Goal: Task Accomplishment & Management: Manage account settings

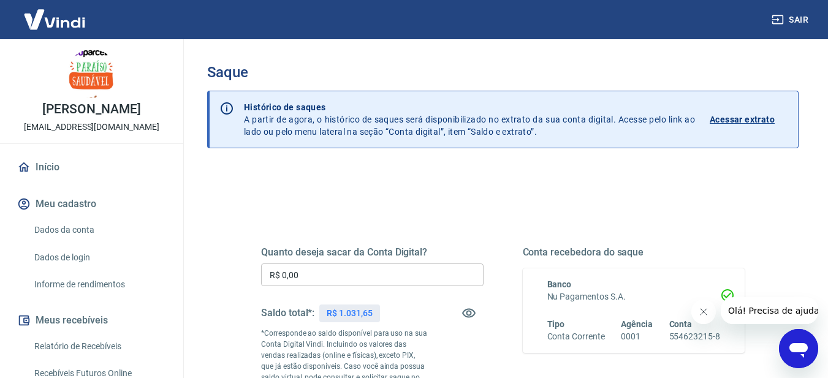
click at [310, 268] on input "R$ 0,00" at bounding box center [372, 275] width 223 height 23
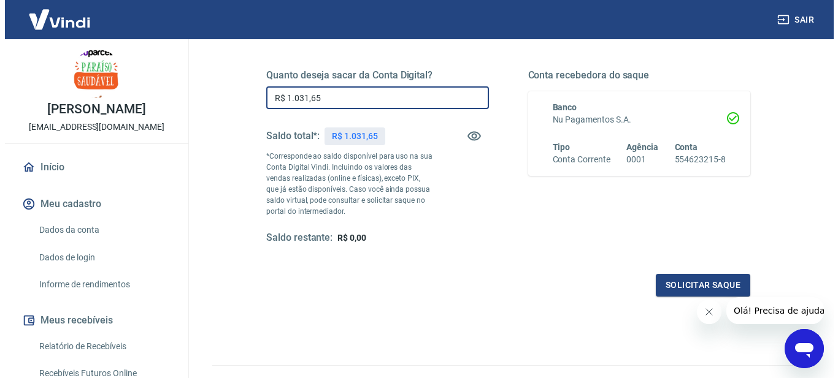
scroll to position [184, 0]
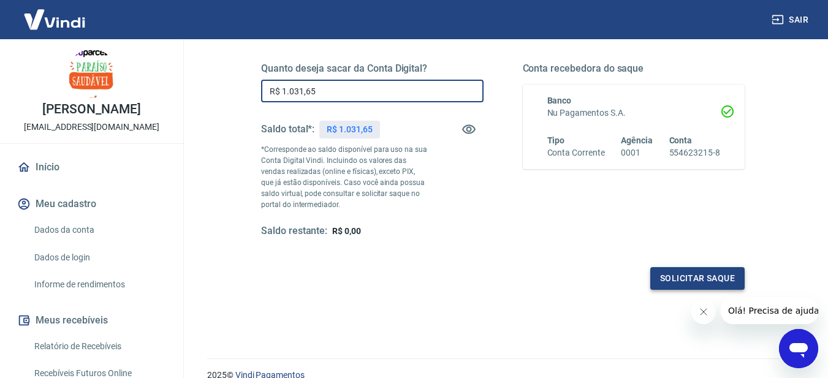
type input "R$ 1.031,65"
click at [692, 278] on button "Solicitar saque" at bounding box center [698, 278] width 94 height 23
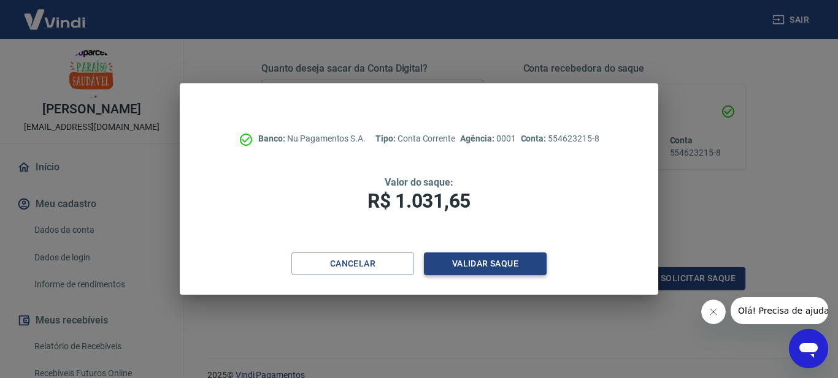
click at [534, 263] on button "Validar saque" at bounding box center [485, 264] width 123 height 23
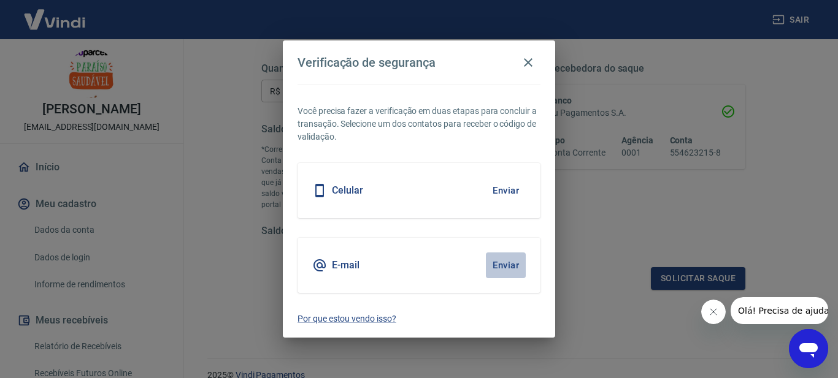
click at [521, 269] on button "Enviar" at bounding box center [506, 266] width 40 height 26
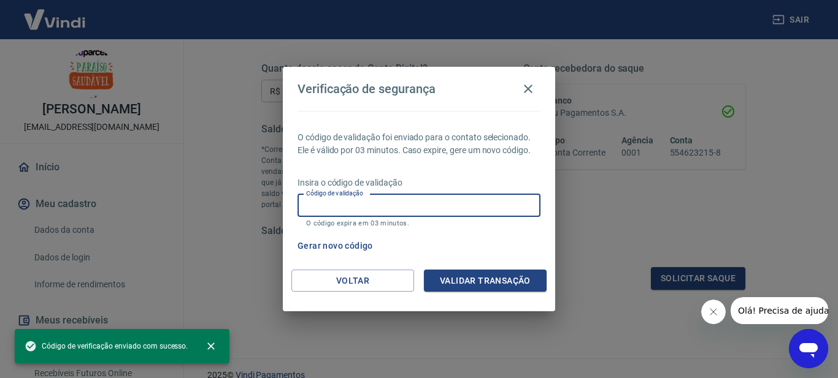
click at [399, 207] on input "Código de validação" at bounding box center [418, 205] width 243 height 23
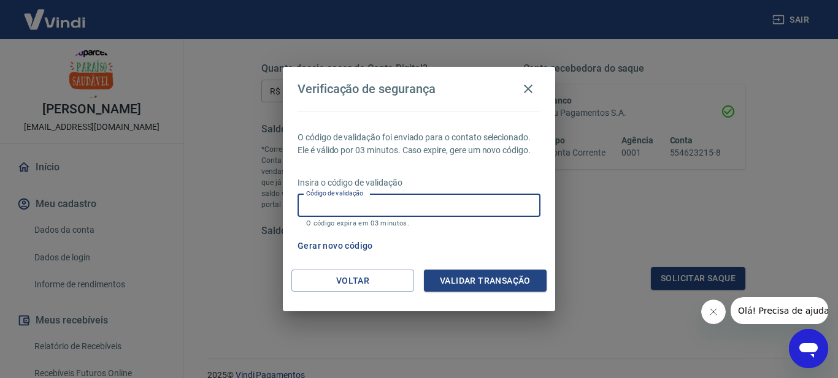
click at [350, 247] on button "Gerar novo código" at bounding box center [335, 246] width 85 height 23
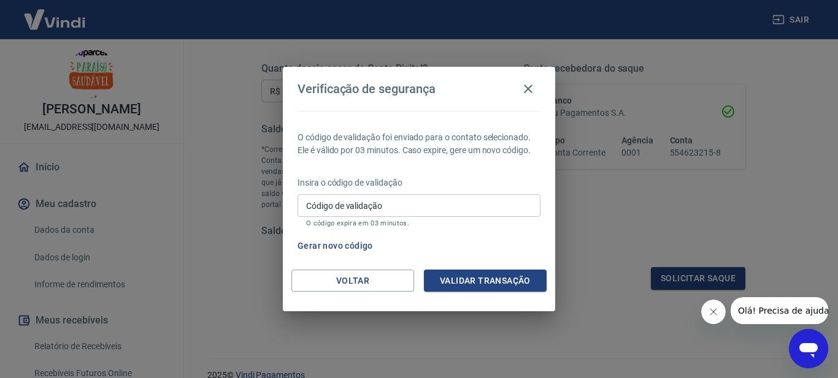
click at [354, 202] on div "Código de validação Código de validação O código expira em 03 minutos." at bounding box center [418, 210] width 243 height 33
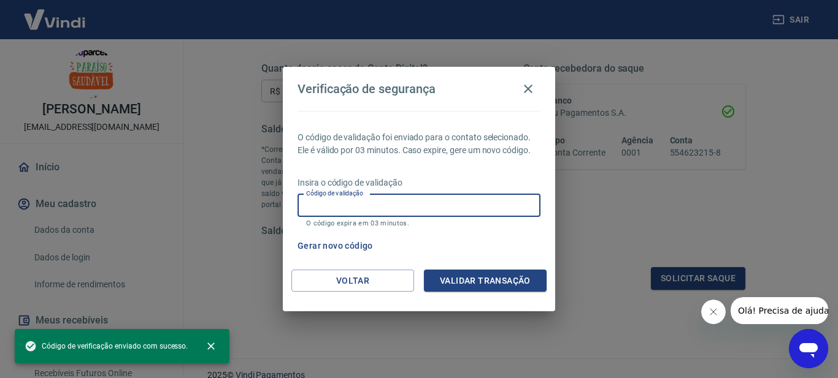
paste input "117154"
type input "117154"
click at [479, 277] on button "Validar transação" at bounding box center [485, 281] width 123 height 23
